Goal: Task Accomplishment & Management: Manage account settings

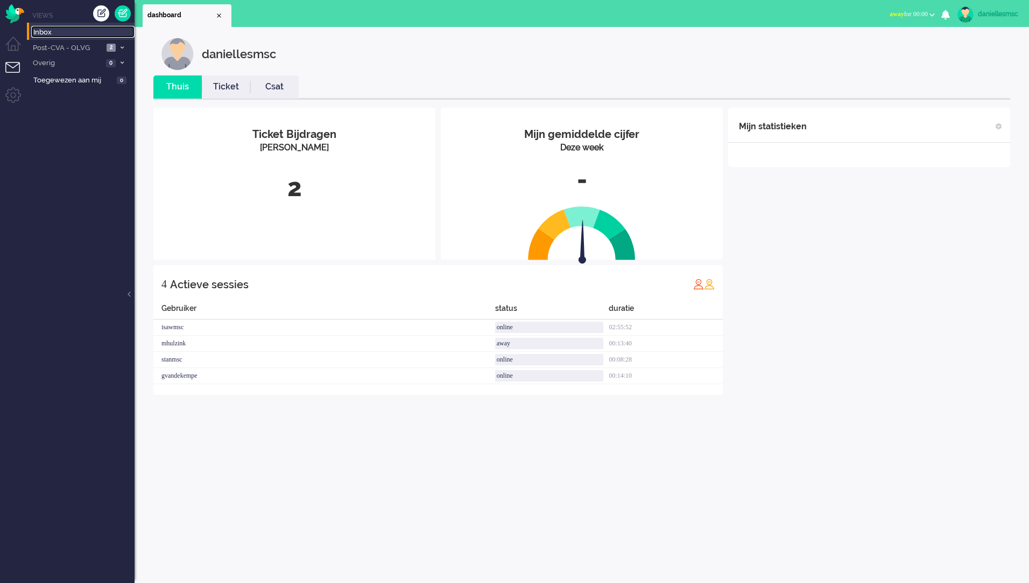
click at [58, 34] on span "Inbox" at bounding box center [83, 32] width 101 height 10
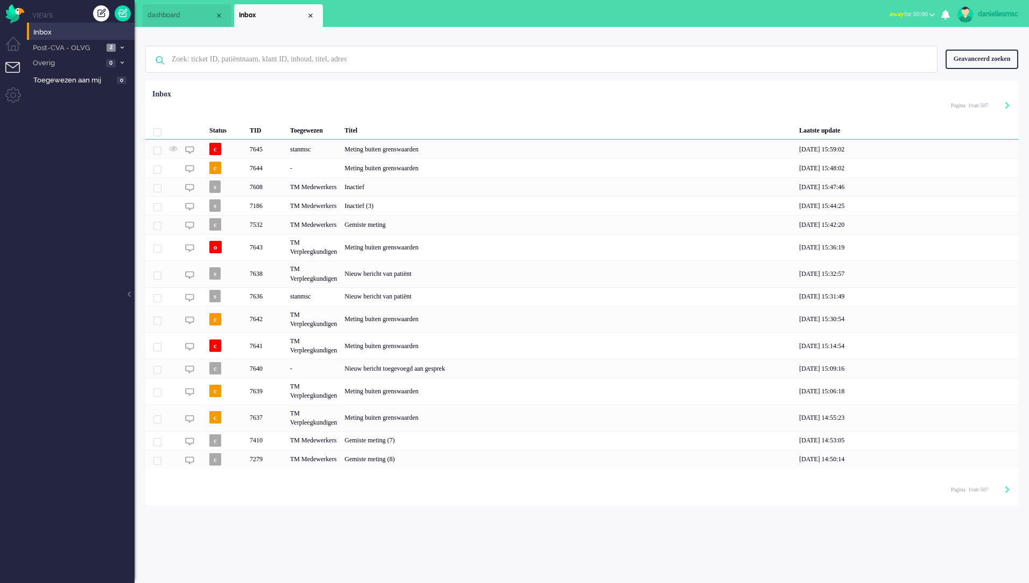
click at [999, 17] on div "daniellesmsc" at bounding box center [998, 14] width 40 height 11
click at [989, 68] on link "Instellingen" at bounding box center [986, 72] width 74 height 11
select select "browser"
select select "nl"
select select "nl_NL"
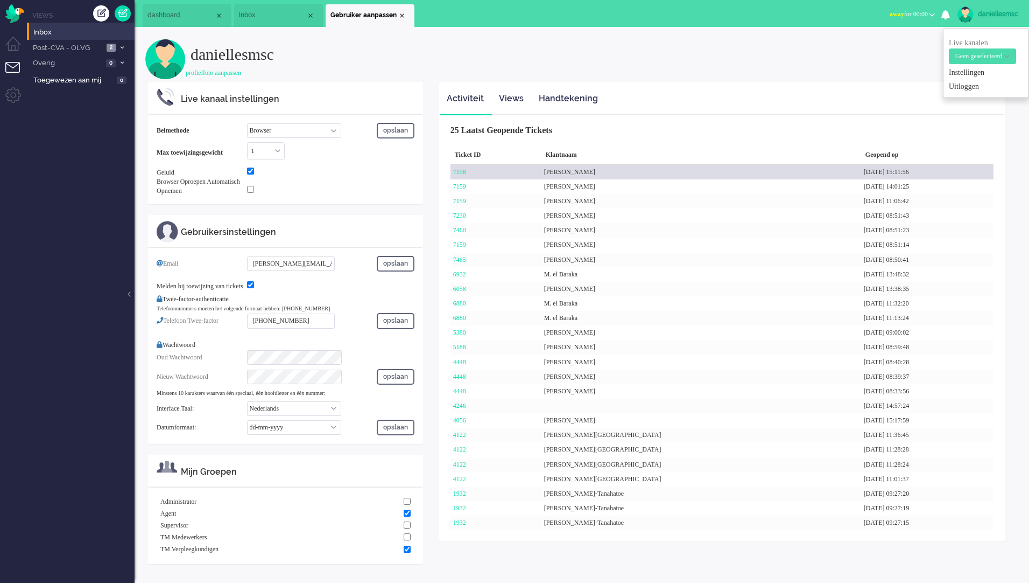
click at [619, 175] on div "[PERSON_NAME]" at bounding box center [702, 172] width 320 height 15
click at [457, 168] on link "7158" at bounding box center [459, 172] width 13 height 8
click at [464, 174] on link "7158" at bounding box center [459, 172] width 13 height 8
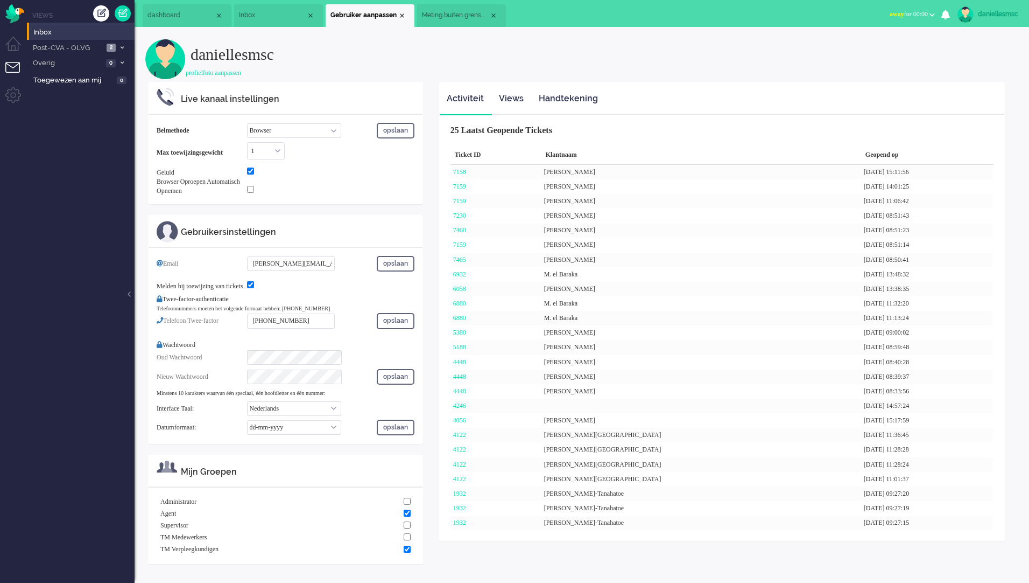
click at [454, 17] on span "Meting buiten grenswaarden" at bounding box center [455, 15] width 67 height 9
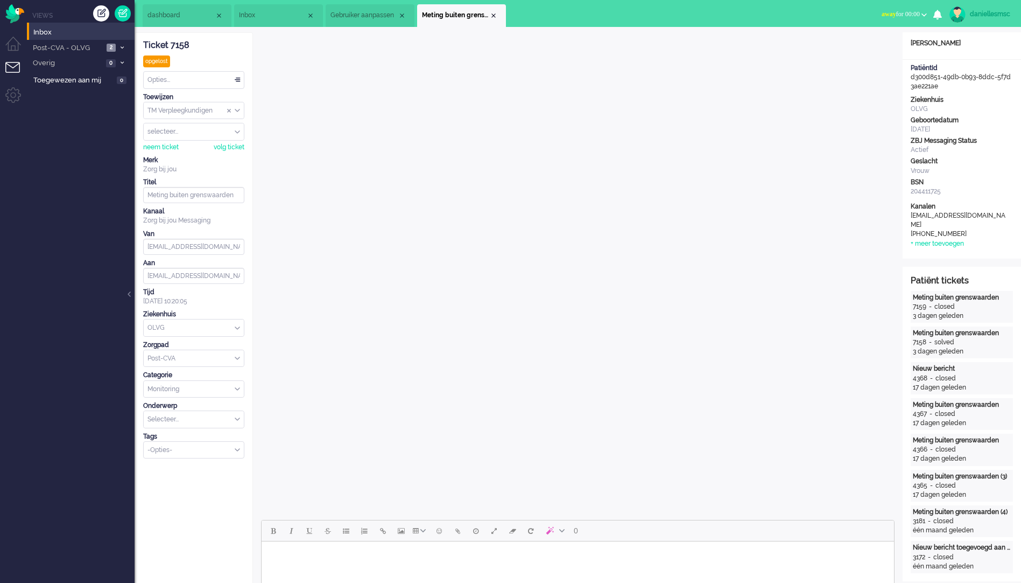
click at [373, 18] on span "Gebruiker aanpassen" at bounding box center [364, 15] width 67 height 9
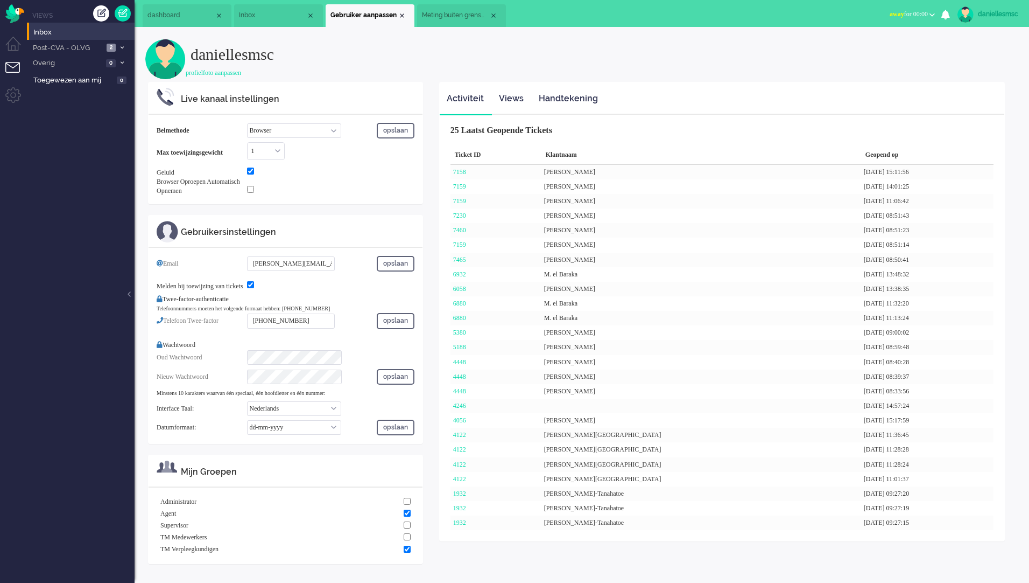
click at [454, 22] on li "Meting buiten grenswaarden" at bounding box center [461, 15] width 89 height 23
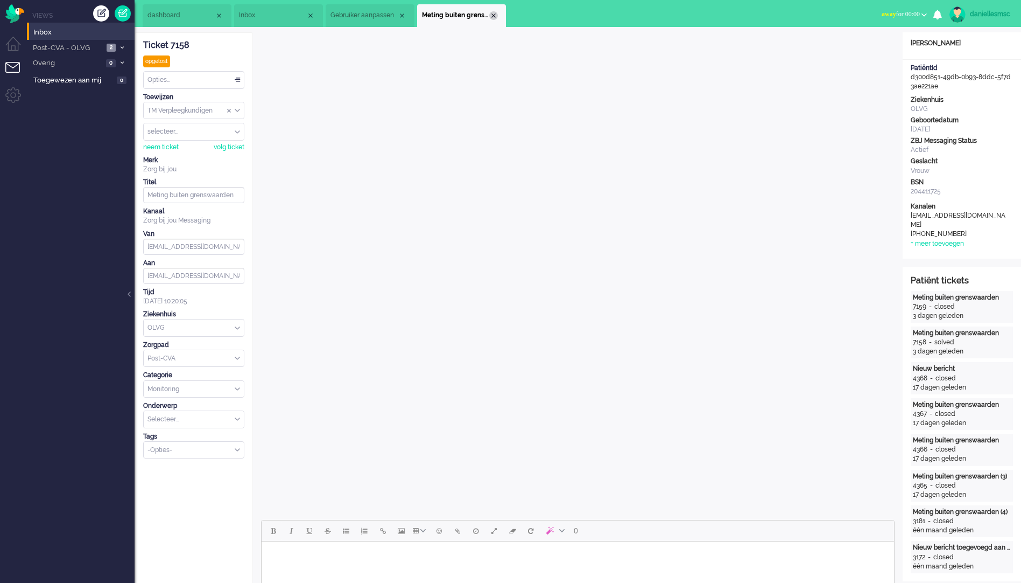
click at [491, 18] on div "Close tab" at bounding box center [493, 15] width 9 height 9
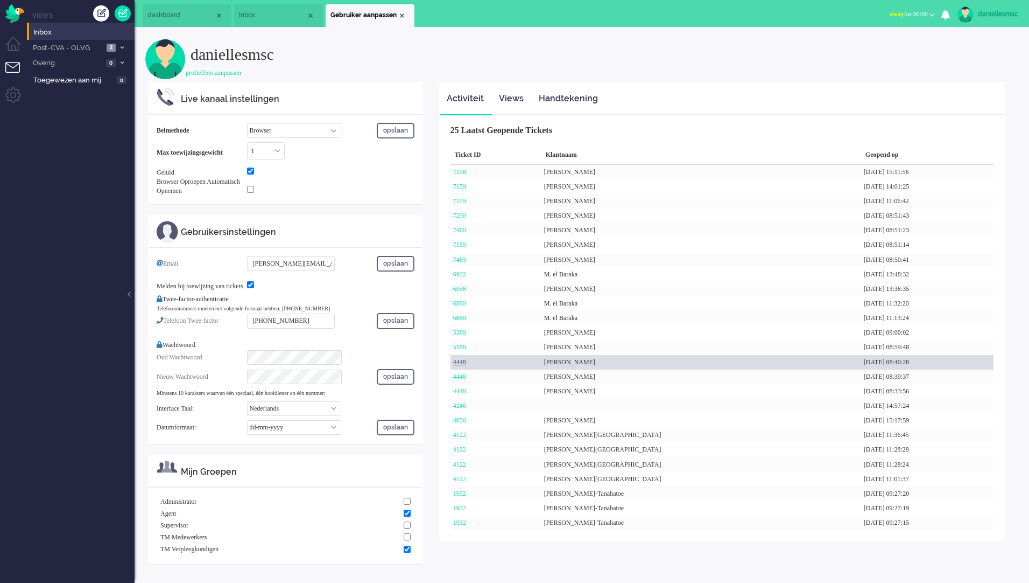
click at [464, 363] on link "4448" at bounding box center [459, 362] width 13 height 8
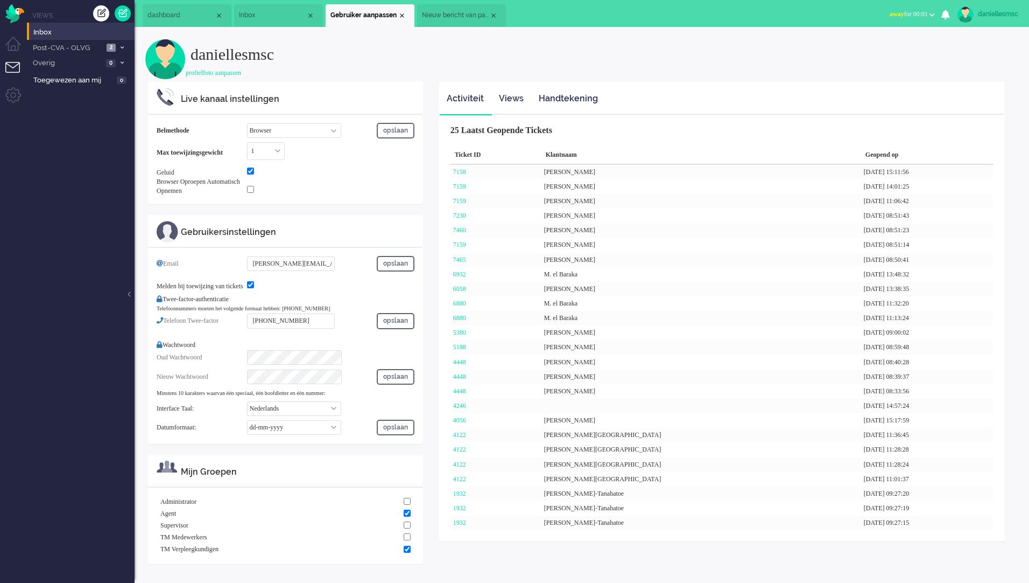
click at [443, 19] on span "Nieuw bericht van patiënt" at bounding box center [455, 15] width 67 height 9
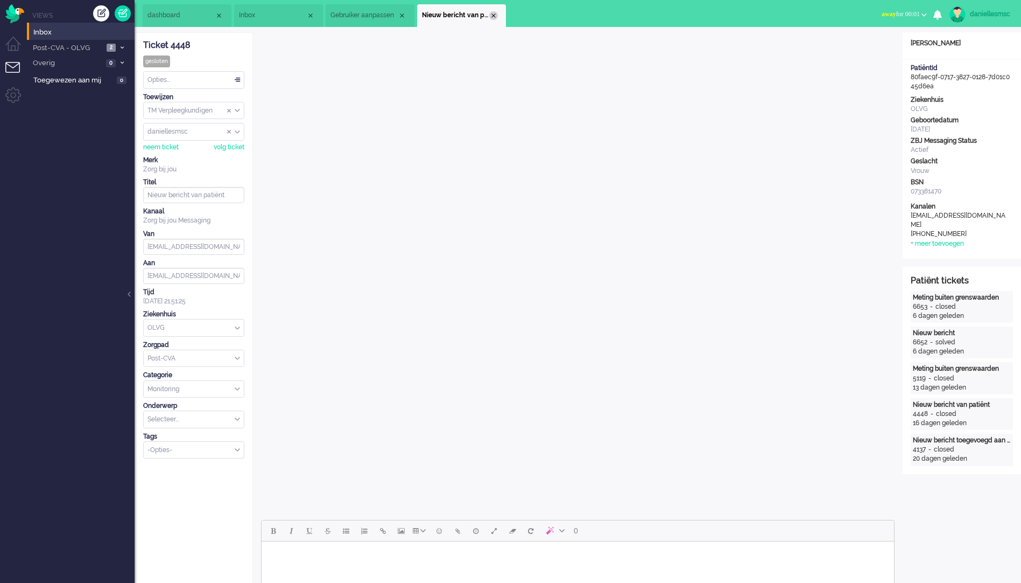
click at [497, 16] on div "Close tab" at bounding box center [493, 15] width 9 height 9
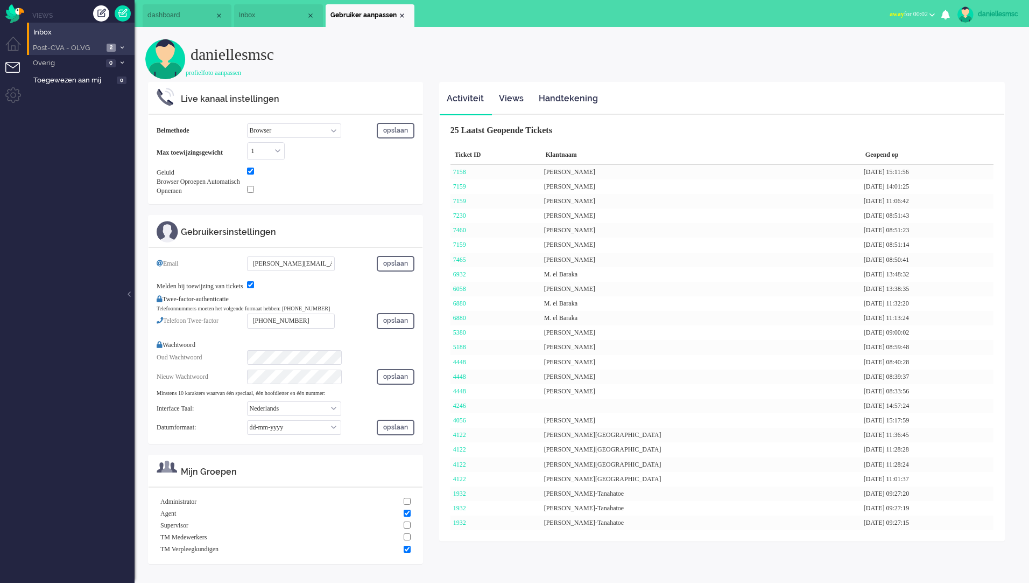
click at [78, 47] on span "Post-CVA - OLVG" at bounding box center [67, 48] width 72 height 10
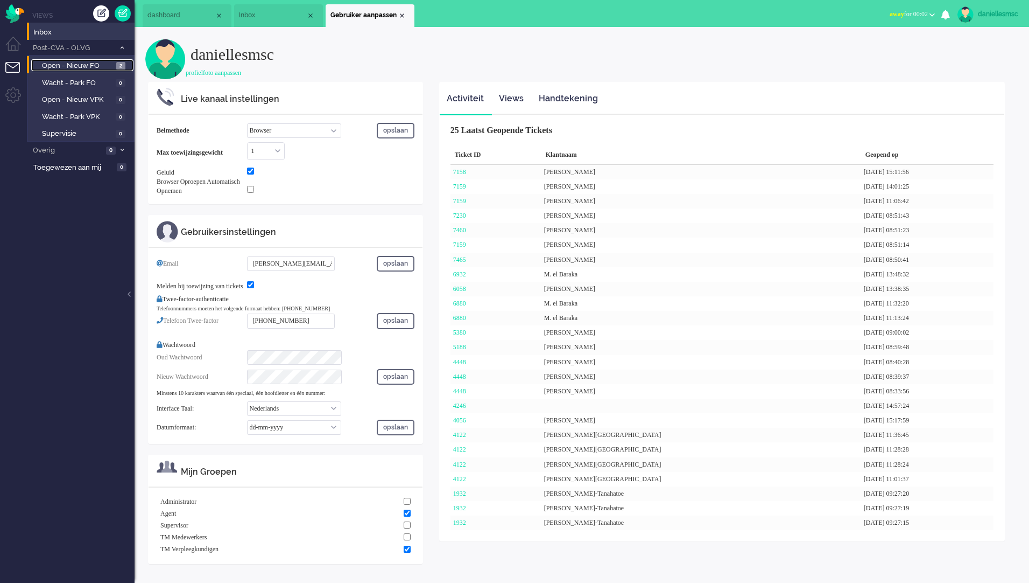
click at [86, 62] on span "Open - Nieuw FO" at bounding box center [78, 66] width 72 height 10
